Goal: Transaction & Acquisition: Purchase product/service

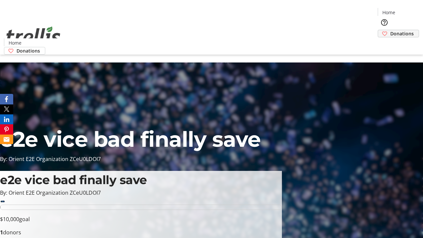
click at [391, 30] on span "Donations" at bounding box center [402, 33] width 23 height 7
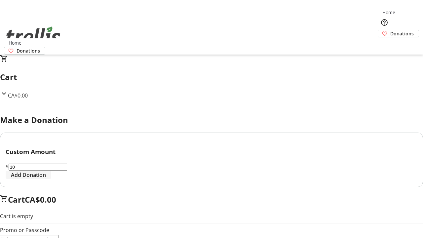
click at [46, 179] on span "Add Donation" at bounding box center [28, 175] width 35 height 8
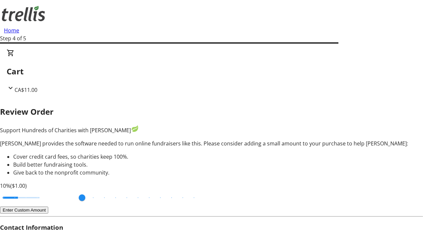
type input "20"
click at [47, 191] on input "Cover fees percentage" at bounding box center [21, 198] width 51 height 15
